Goal: Transaction & Acquisition: Purchase product/service

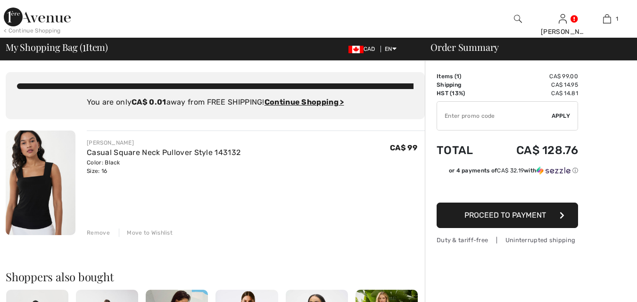
click at [522, 216] on span "Proceed to Payment" at bounding box center [505, 215] width 82 height 9
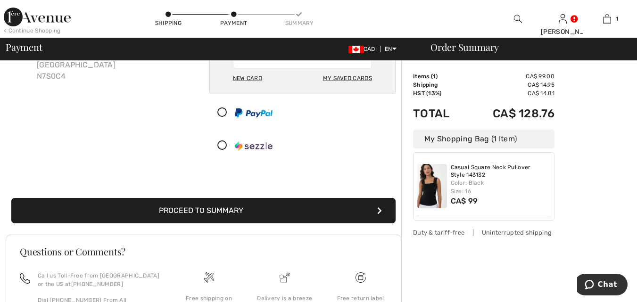
scroll to position [139, 0]
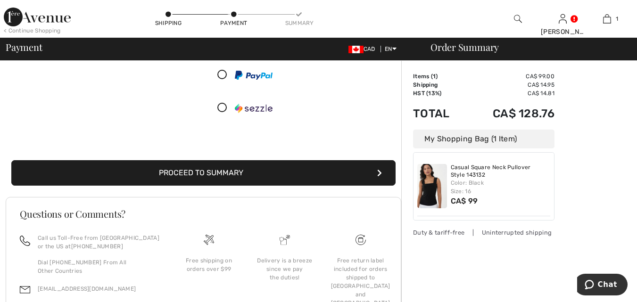
click at [217, 174] on button "Proceed to Summary" at bounding box center [203, 172] width 384 height 25
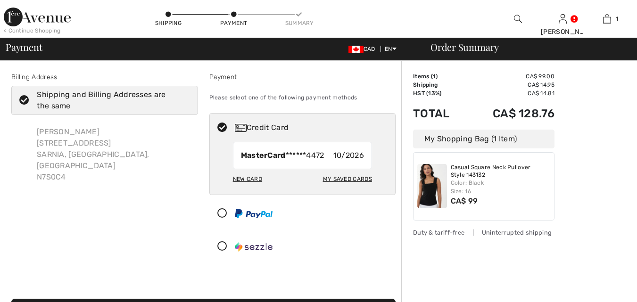
scroll to position [139, 0]
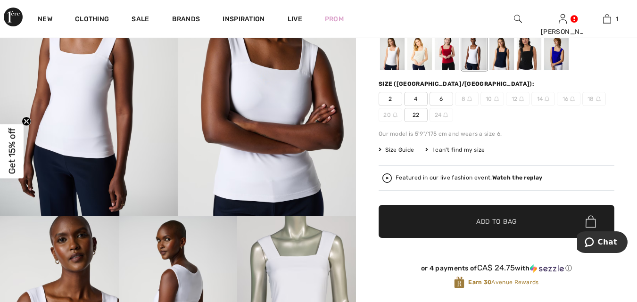
click at [470, 49] on div at bounding box center [474, 52] width 25 height 35
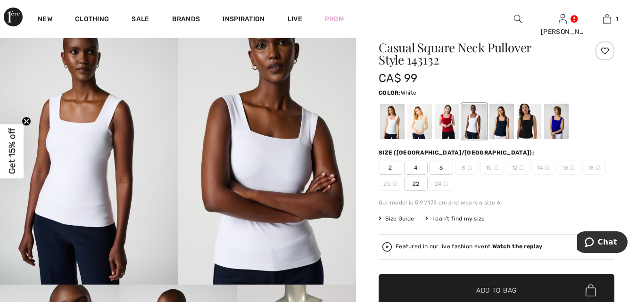
scroll to position [32, 0]
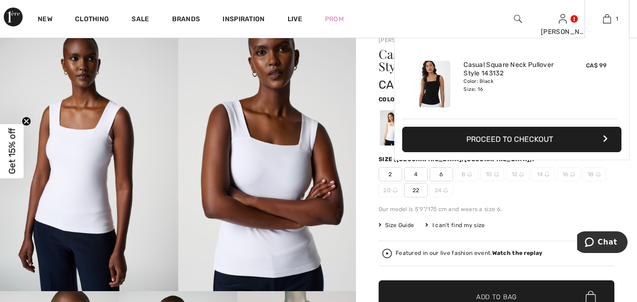
click at [521, 137] on button "Proceed to Checkout" at bounding box center [511, 139] width 219 height 25
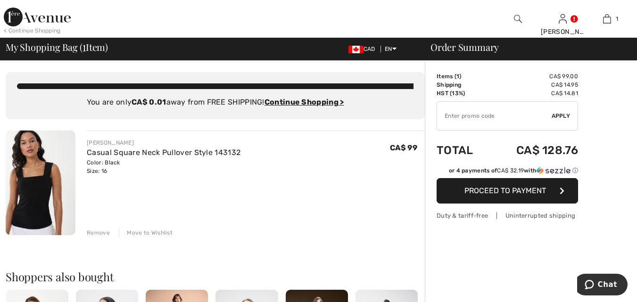
click at [502, 191] on span "Proceed to Payment" at bounding box center [505, 190] width 82 height 9
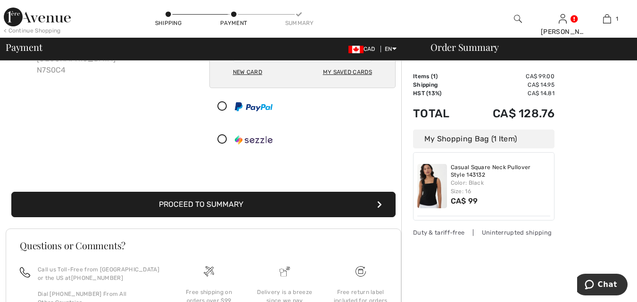
scroll to position [139, 0]
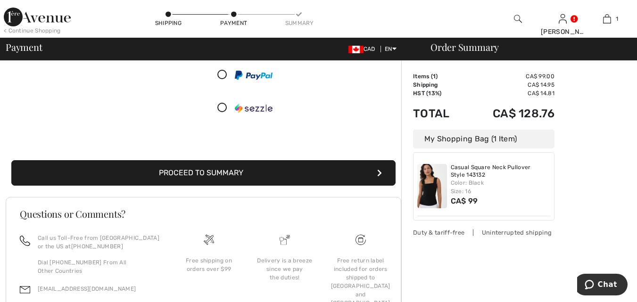
click at [225, 172] on button "Proceed to Summary" at bounding box center [203, 172] width 384 height 25
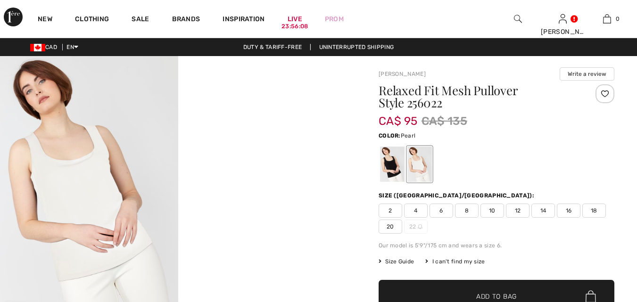
checkbox input "true"
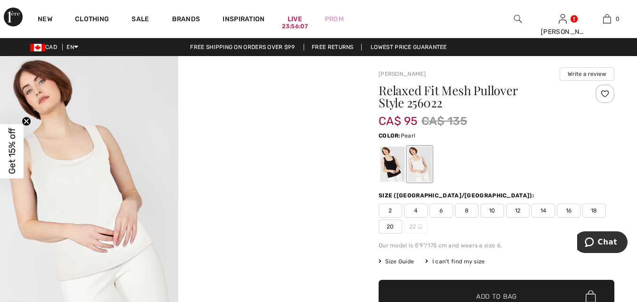
click at [95, 213] on img at bounding box center [89, 189] width 178 height 267
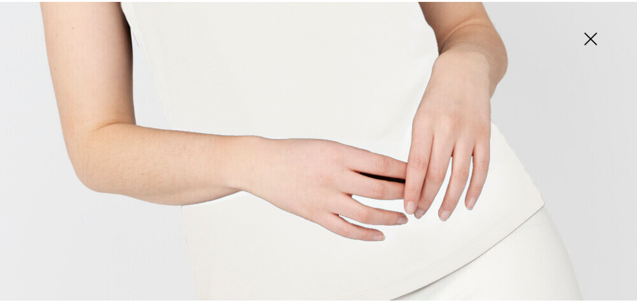
scroll to position [478, 0]
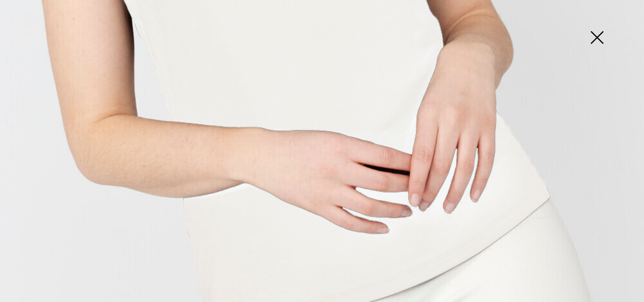
click at [596, 34] on img at bounding box center [596, 38] width 47 height 49
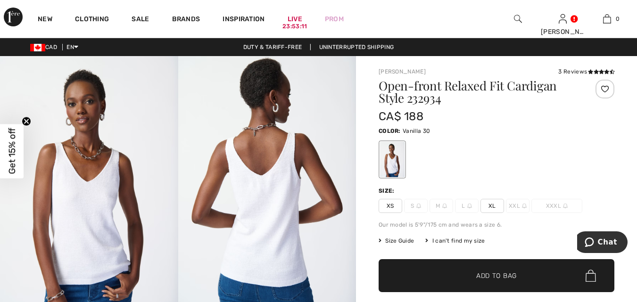
click at [276, 186] on img at bounding box center [267, 189] width 178 height 267
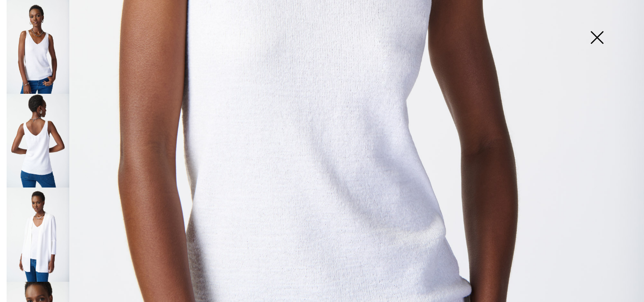
scroll to position [510, 0]
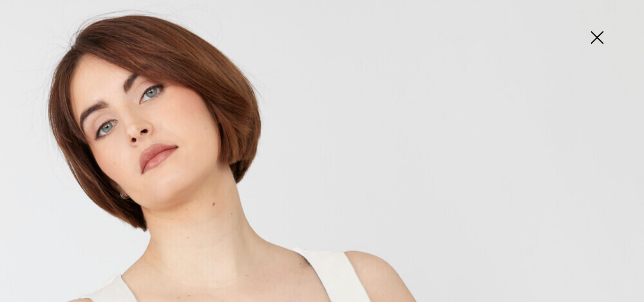
checkbox input "true"
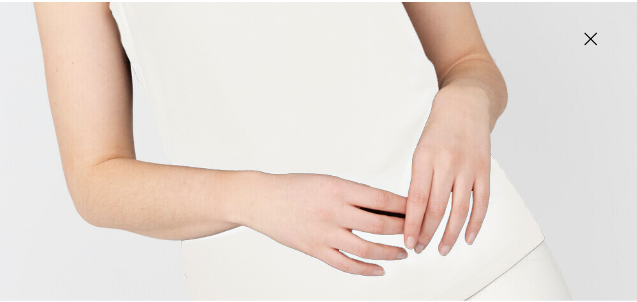
scroll to position [467, 0]
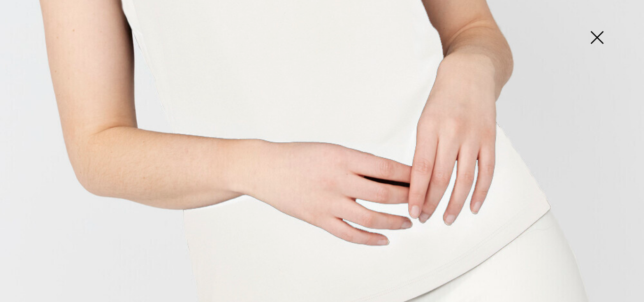
click at [381, 117] on img at bounding box center [322, 16] width 644 height 966
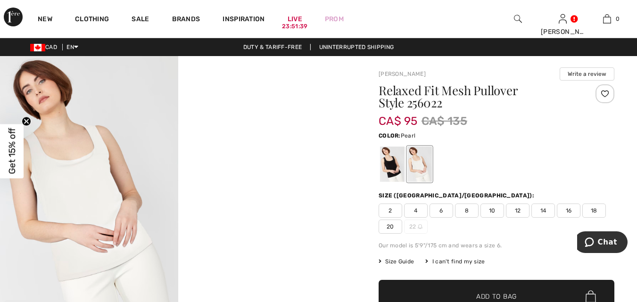
click at [297, 145] on video "Your browser does not support the video tag." at bounding box center [267, 100] width 178 height 89
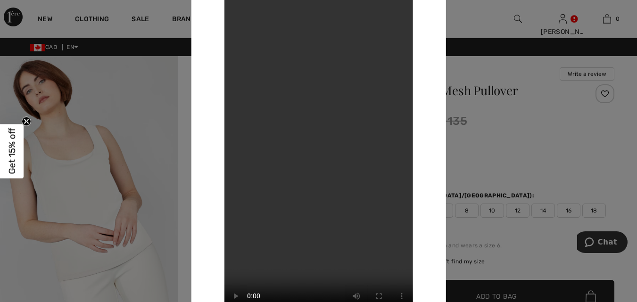
click at [124, 189] on div at bounding box center [318, 151] width 637 height 302
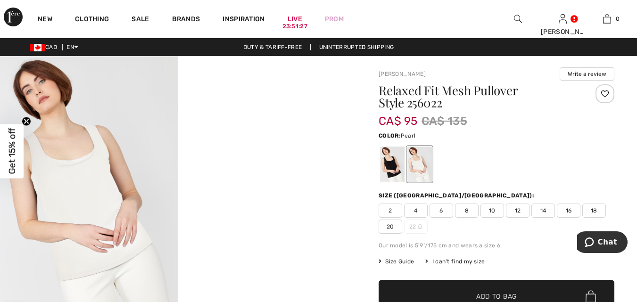
click at [87, 211] on img at bounding box center [89, 189] width 178 height 267
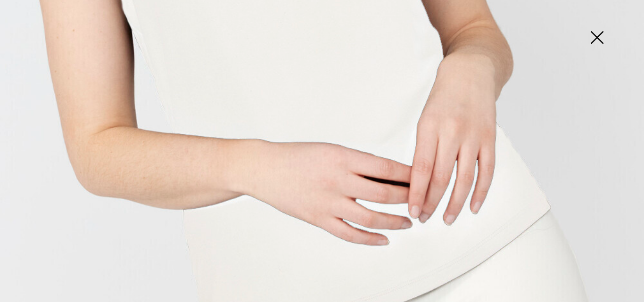
click at [480, 201] on img at bounding box center [322, 16] width 644 height 966
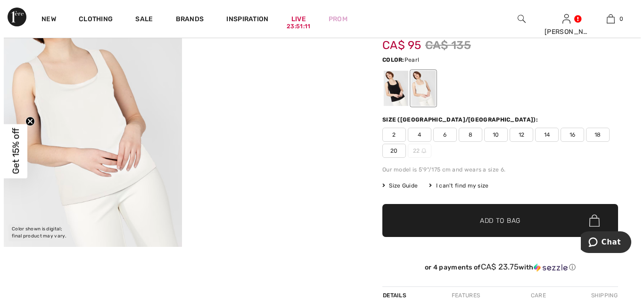
scroll to position [0, 0]
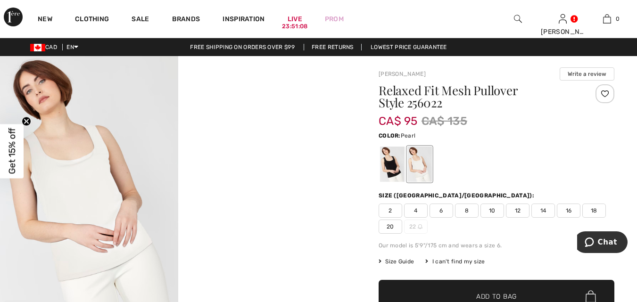
click at [419, 161] on div at bounding box center [419, 164] width 25 height 35
click at [93, 197] on img at bounding box center [89, 189] width 178 height 267
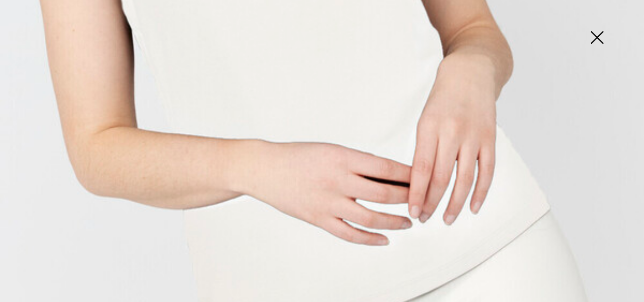
click at [513, 158] on img at bounding box center [322, 16] width 644 height 966
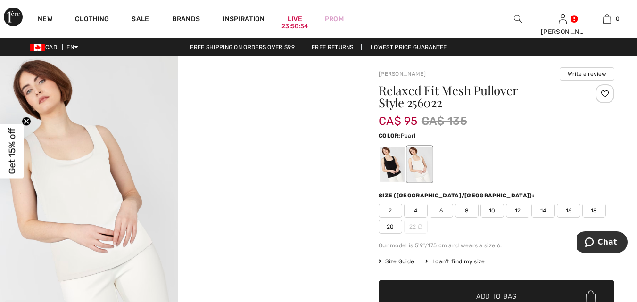
click at [85, 175] on img at bounding box center [89, 189] width 178 height 267
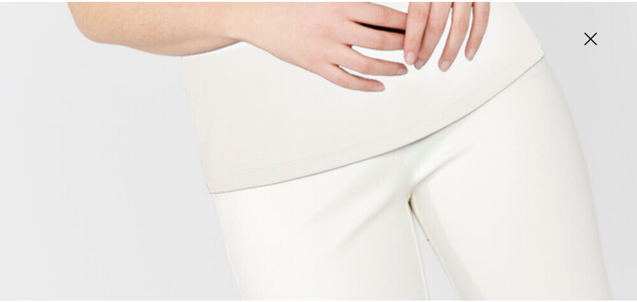
scroll to position [653, 0]
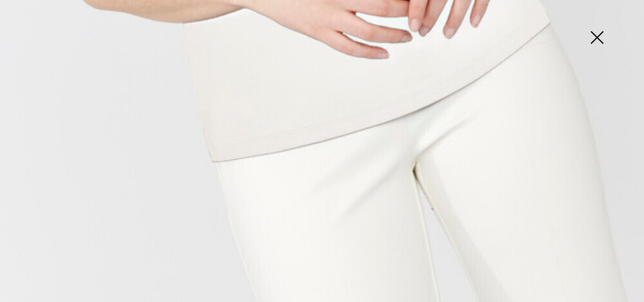
click at [598, 31] on img at bounding box center [596, 38] width 47 height 49
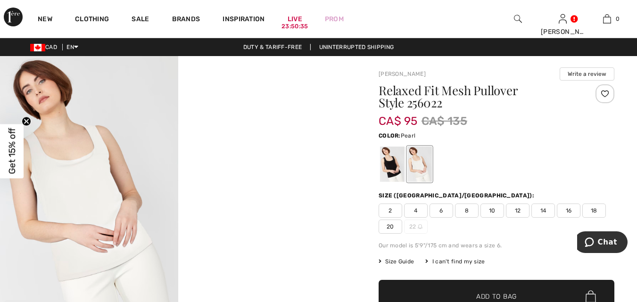
scroll to position [642, 0]
click at [289, 145] on video "Your browser does not support the video tag." at bounding box center [267, 100] width 178 height 89
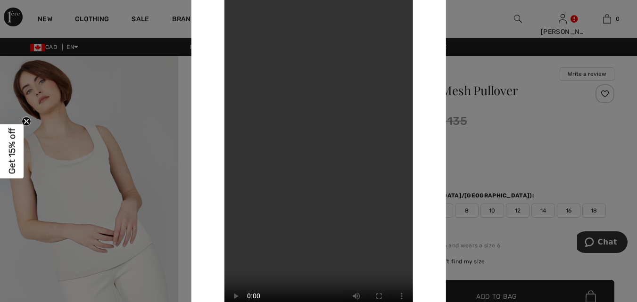
click at [59, 194] on div at bounding box center [318, 151] width 637 height 302
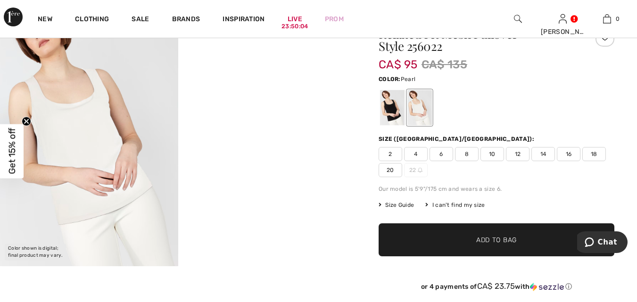
scroll to position [63, 0]
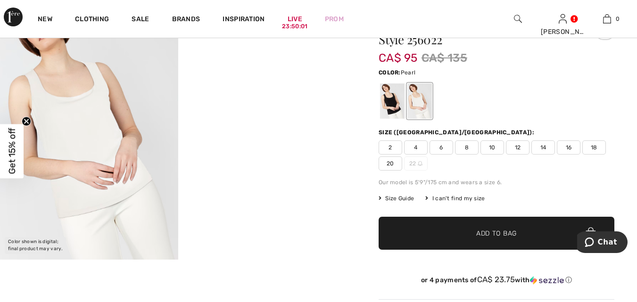
click at [548, 148] on span "14" at bounding box center [543, 147] width 24 height 14
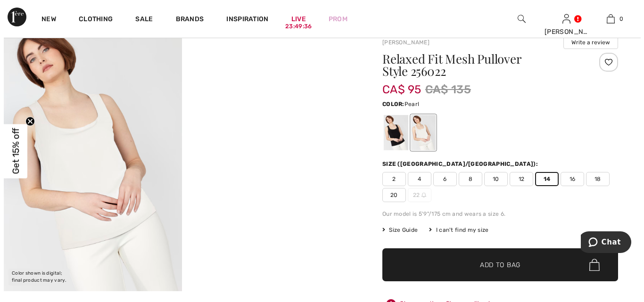
scroll to position [0, 0]
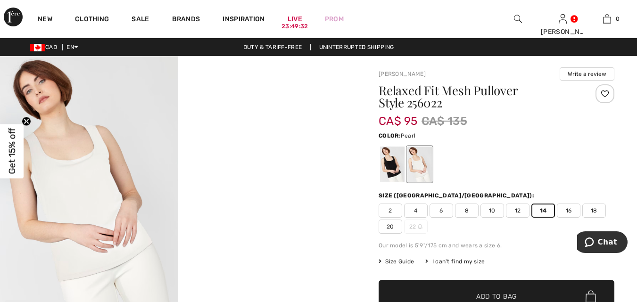
click at [417, 163] on div at bounding box center [419, 164] width 25 height 35
click at [28, 121] on circle "Close teaser" at bounding box center [26, 121] width 9 height 9
click at [75, 194] on img at bounding box center [89, 189] width 178 height 267
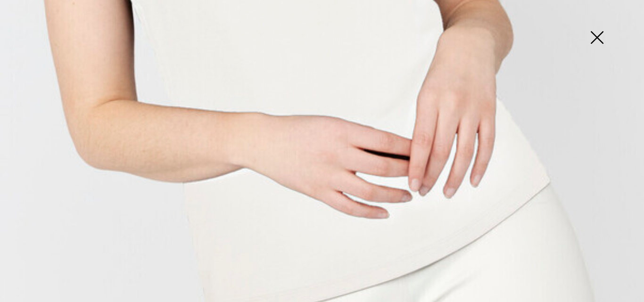
scroll to position [487, 0]
